Goal: Information Seeking & Learning: Learn about a topic

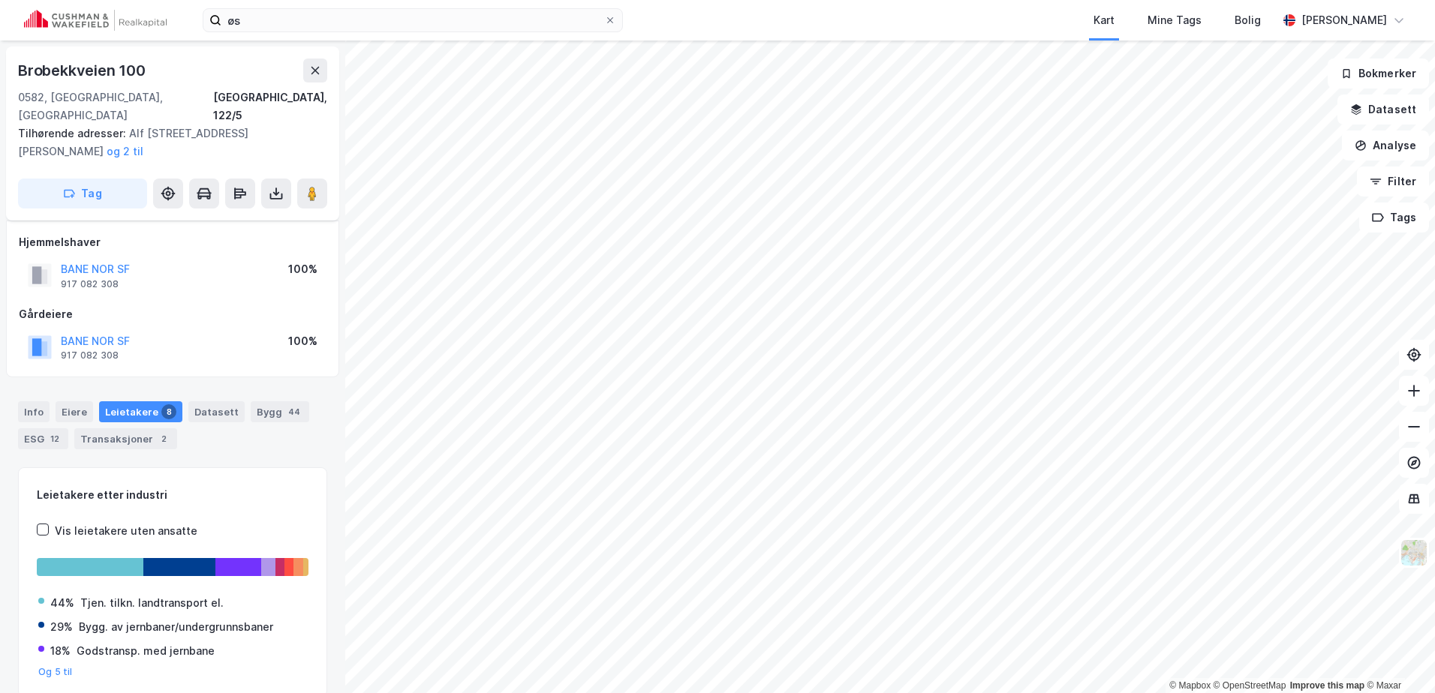
scroll to position [40, 0]
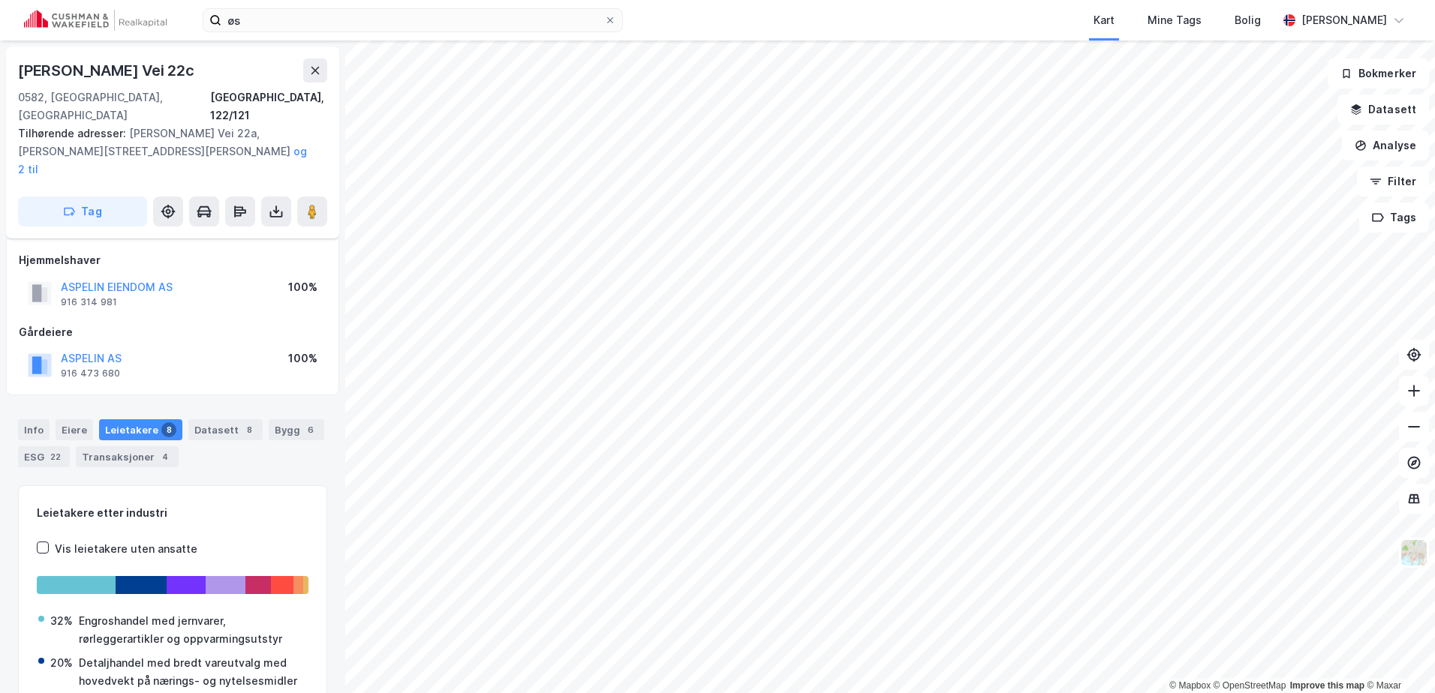
scroll to position [40, 0]
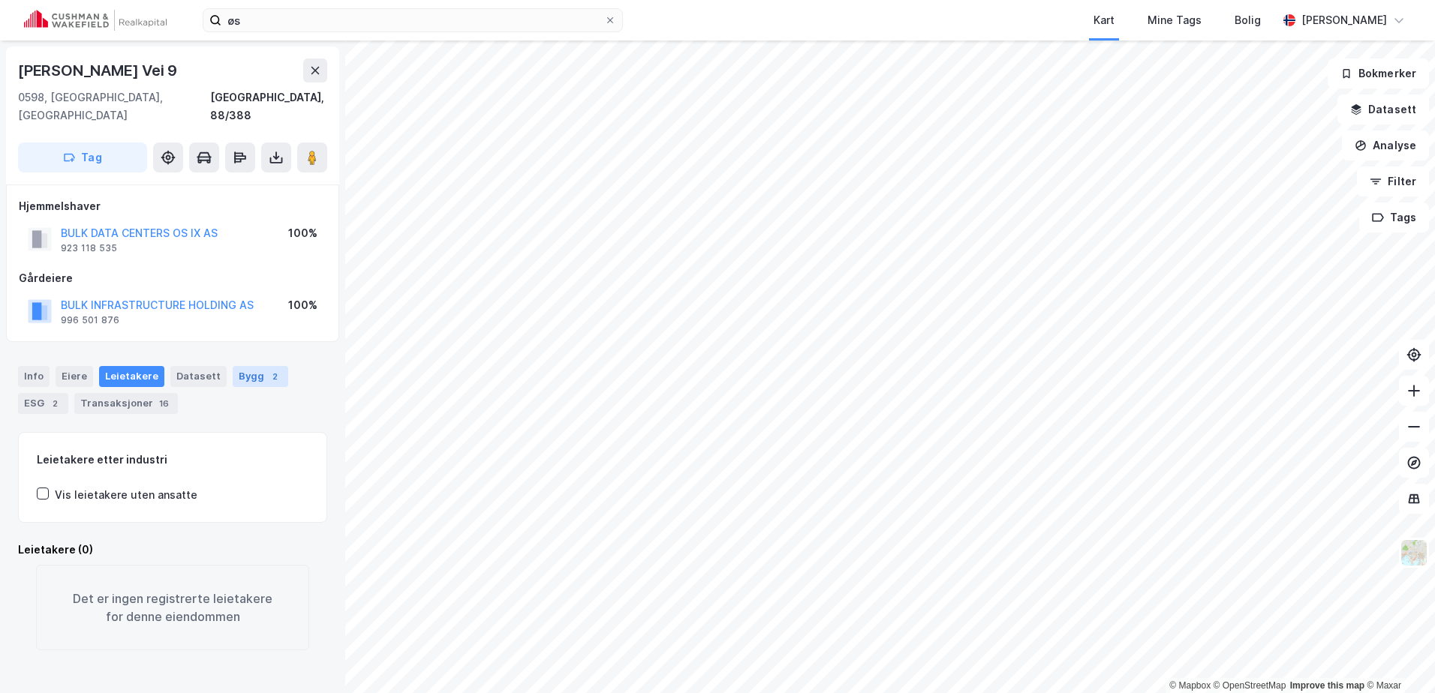
click at [233, 366] on div "Bygg 2" at bounding box center [261, 376] width 56 height 21
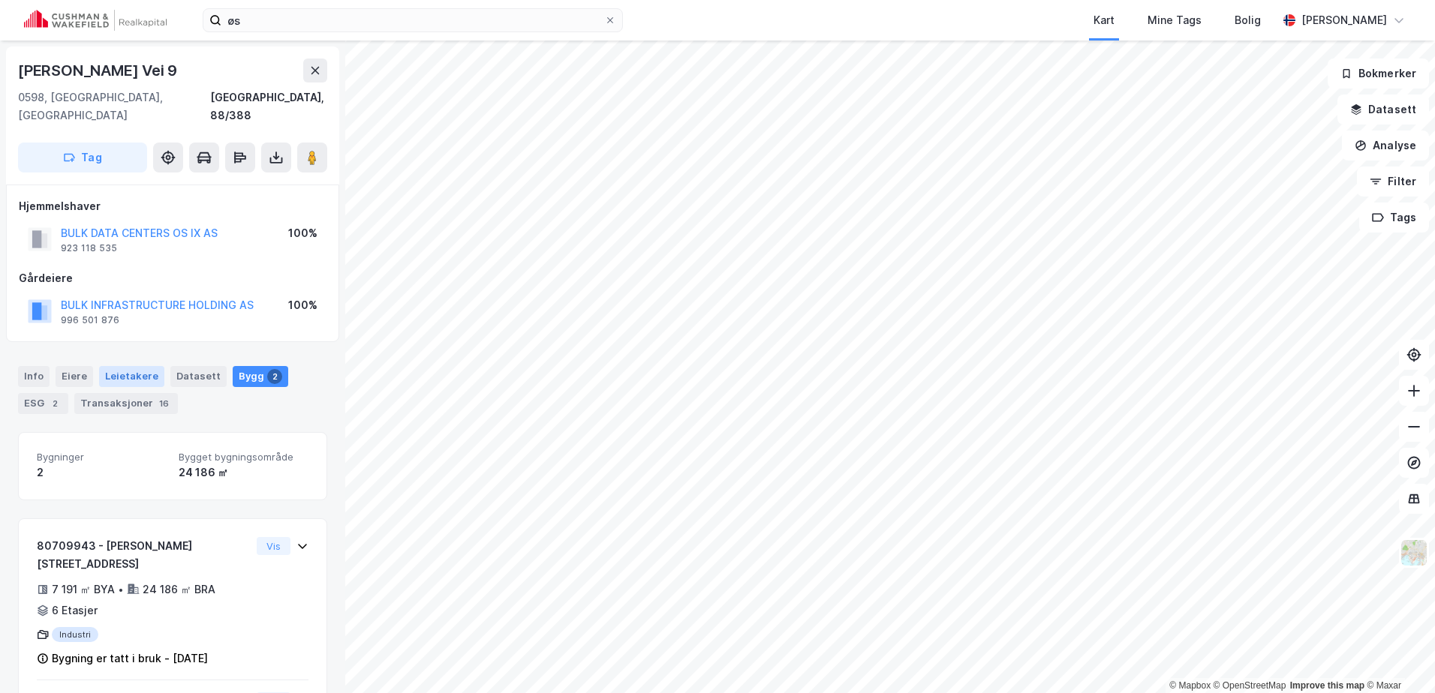
click at [117, 366] on div "Leietakere" at bounding box center [131, 376] width 65 height 21
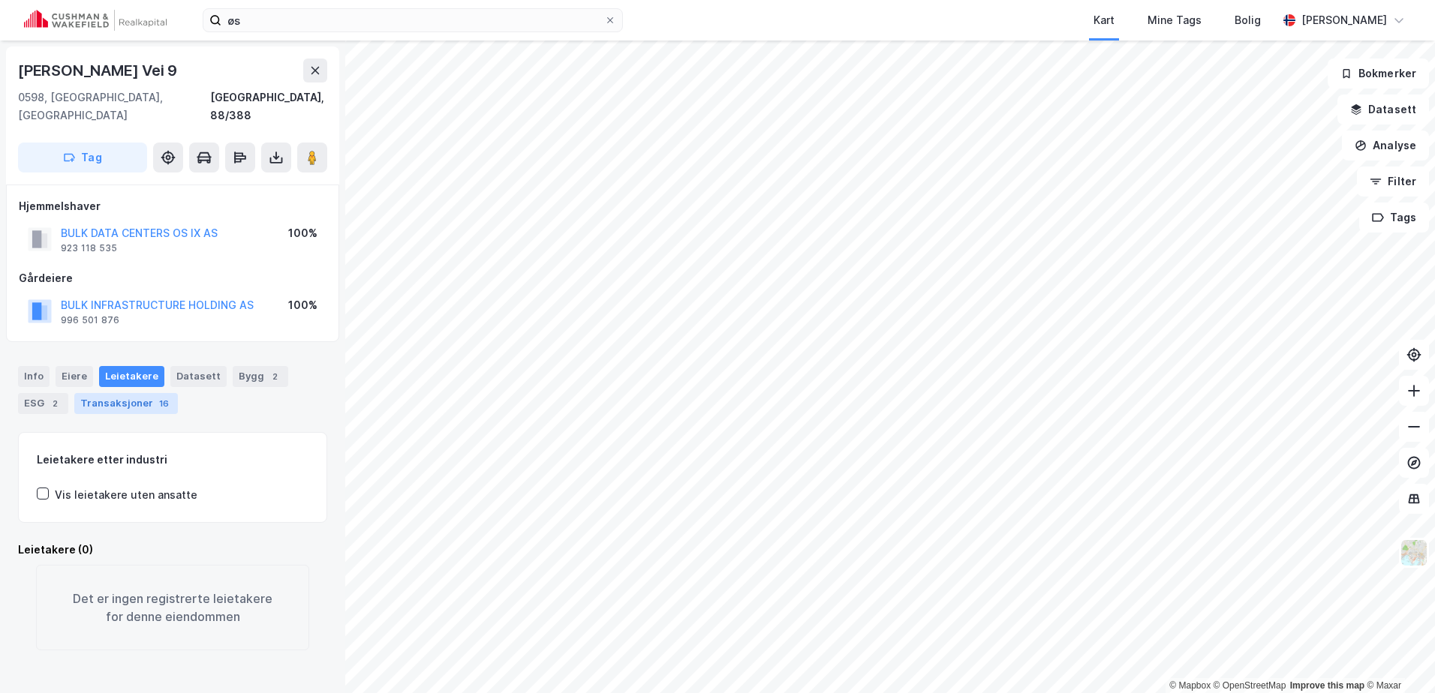
click at [109, 393] on div "Transaksjoner 16" at bounding box center [126, 403] width 104 height 21
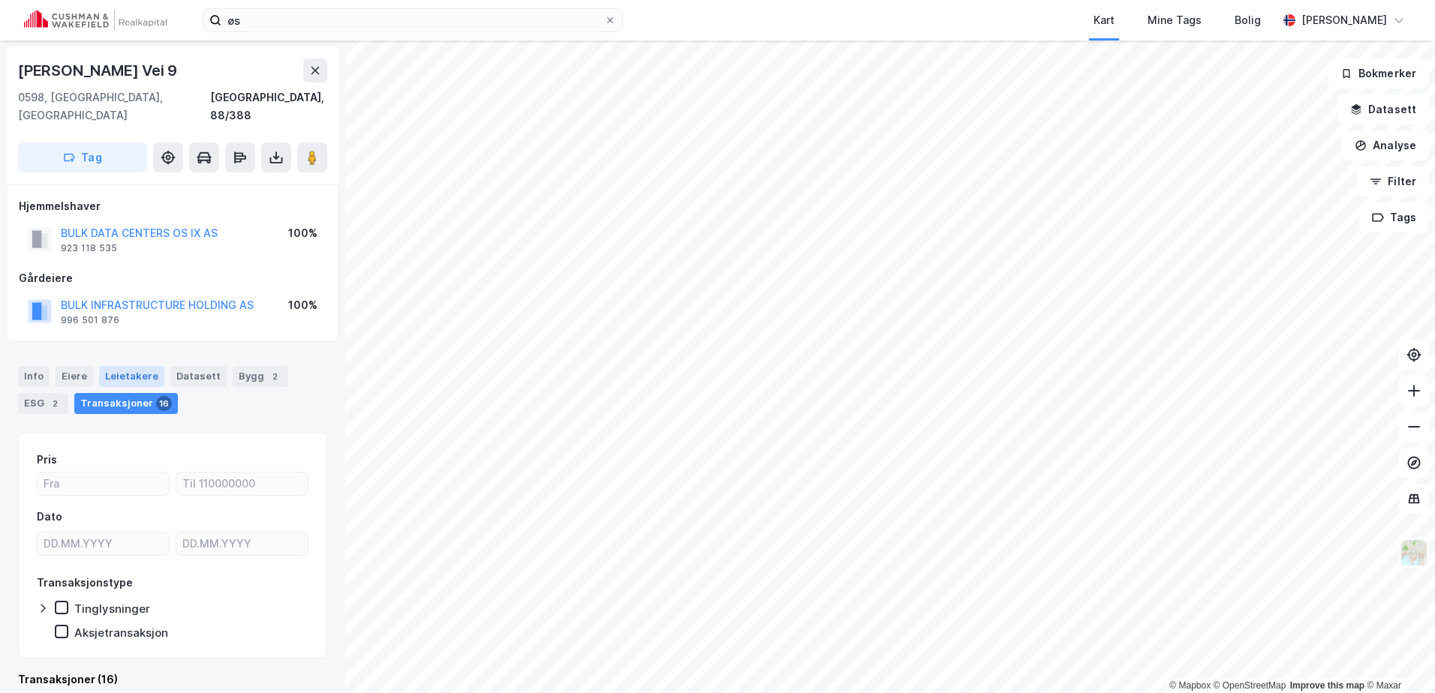
click at [113, 366] on div "Leietakere" at bounding box center [131, 376] width 65 height 21
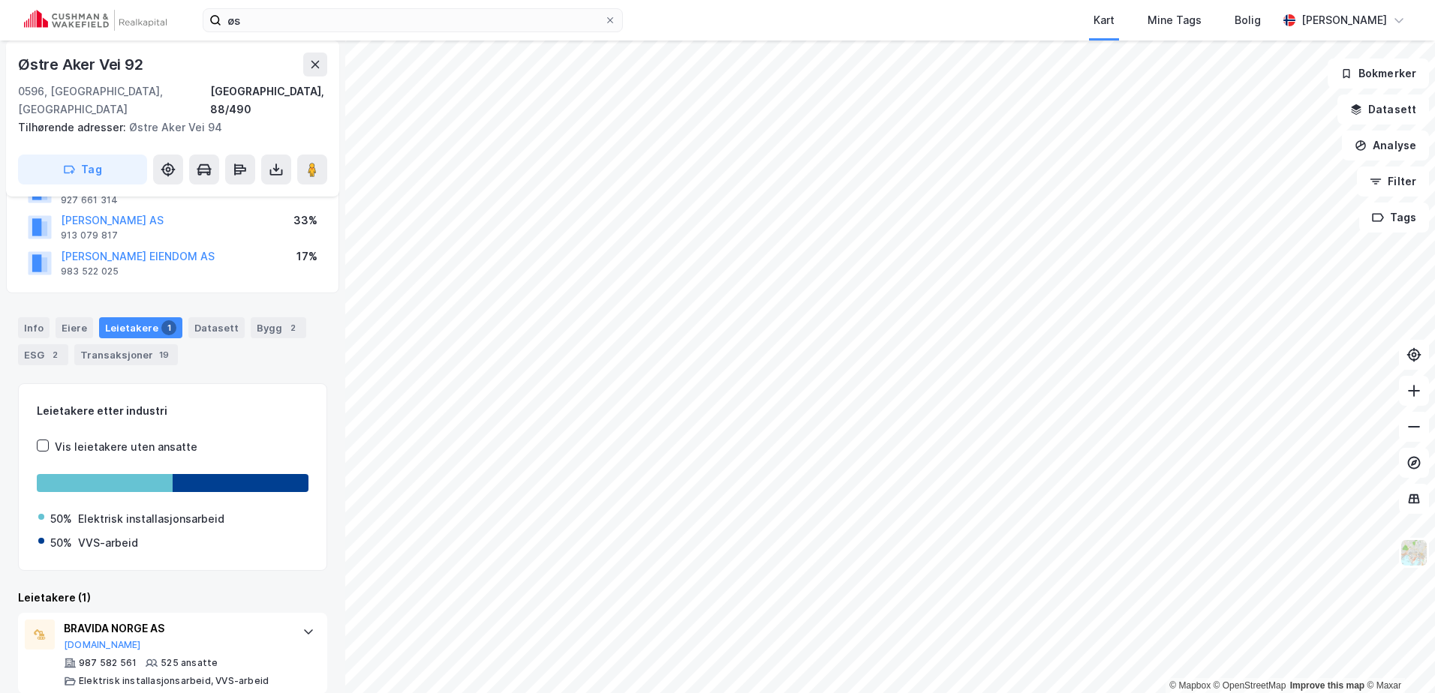
scroll to position [139, 0]
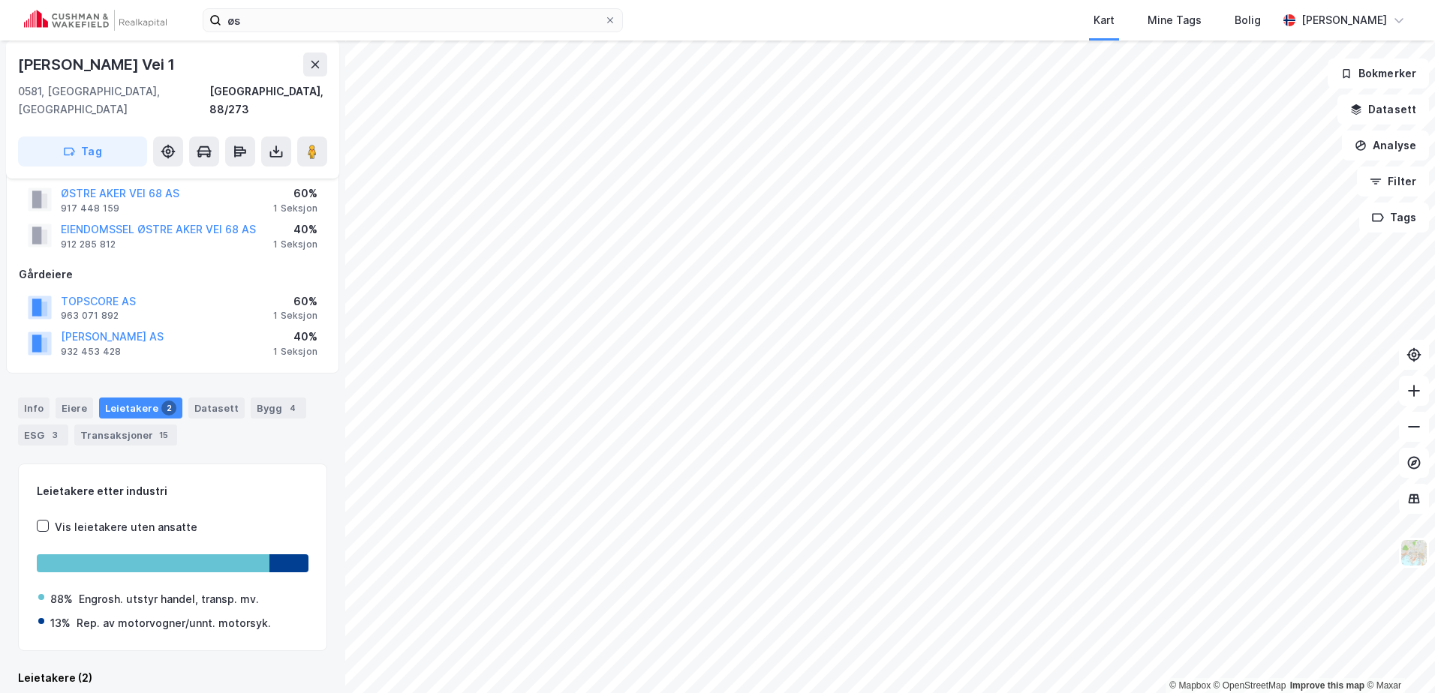
scroll to position [190, 0]
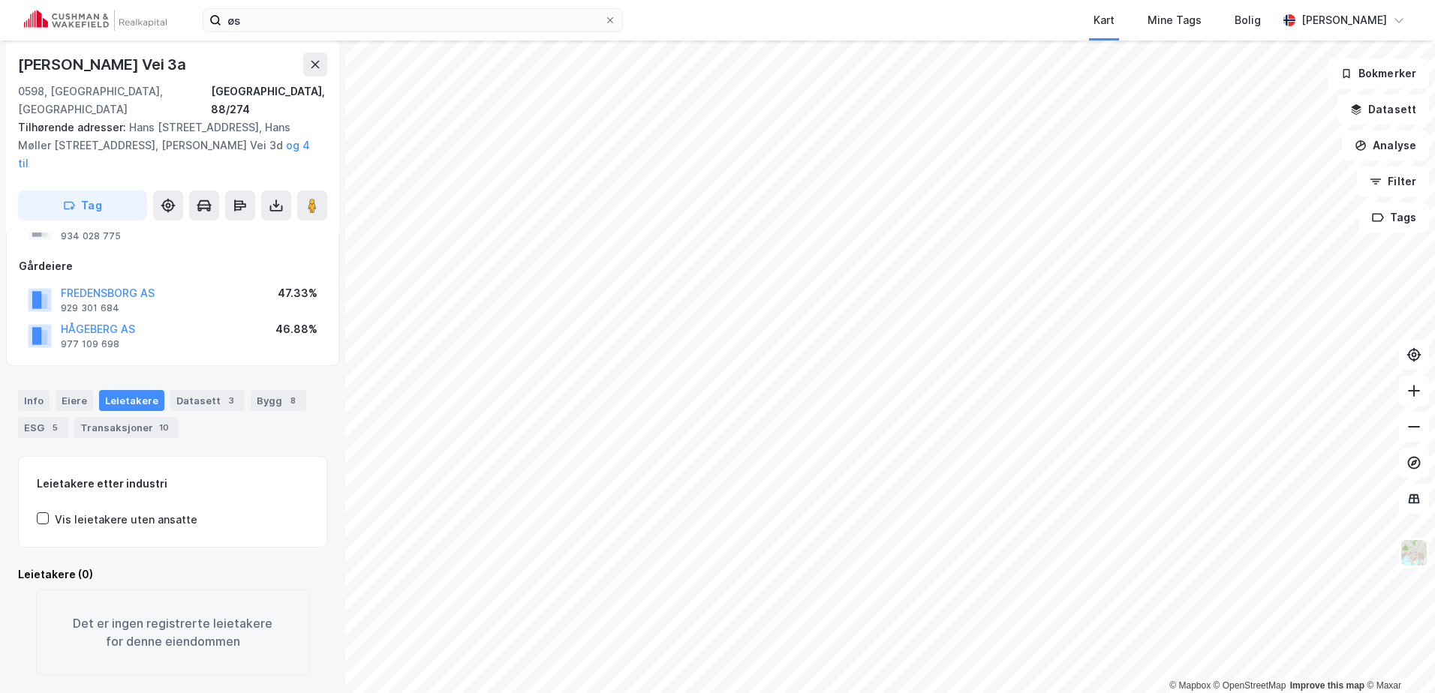
scroll to position [155, 0]
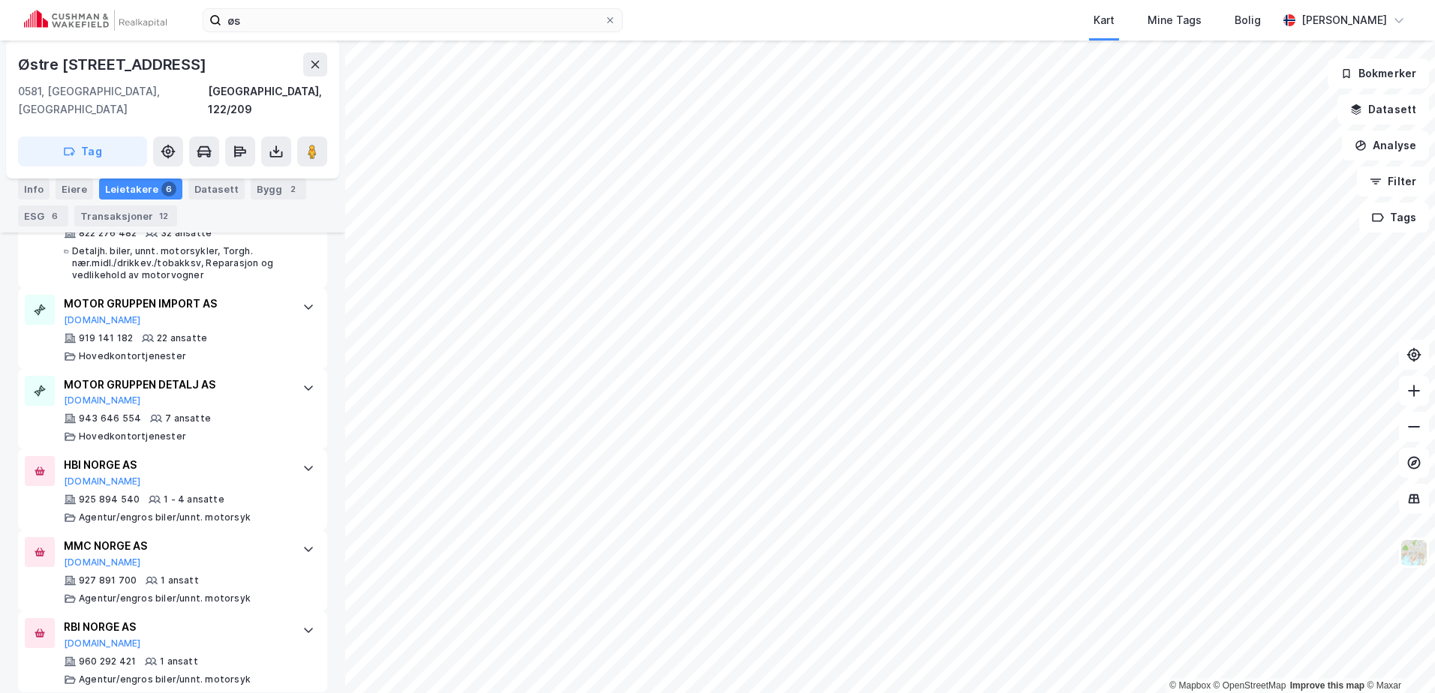
scroll to position [322, 0]
